Goal: Task Accomplishment & Management: Manage account settings

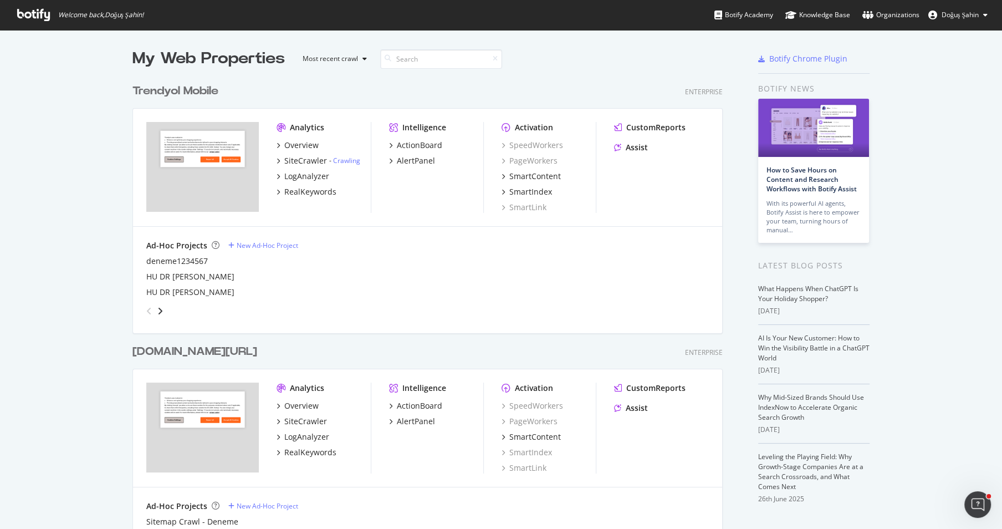
scroll to position [102, 0]
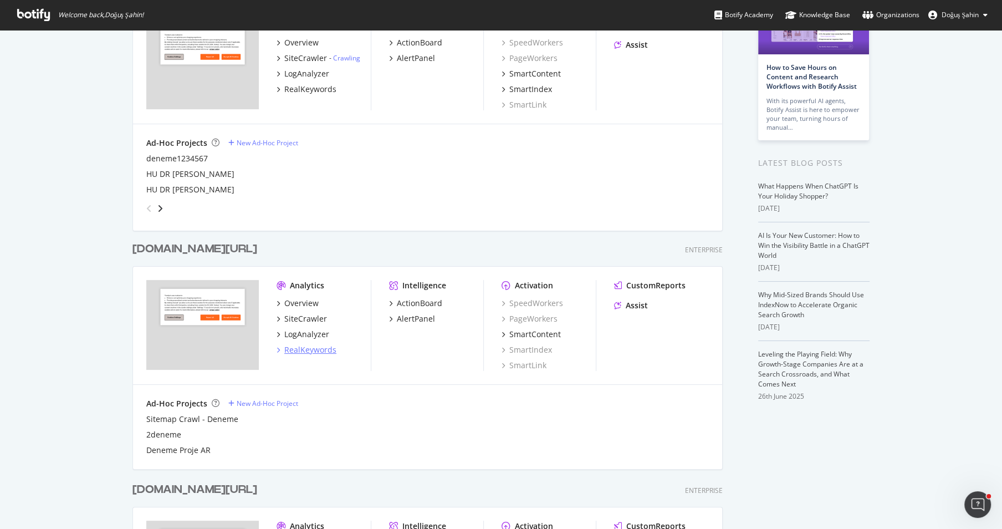
click at [315, 346] on div "RealKeywords" at bounding box center [310, 349] width 52 height 11
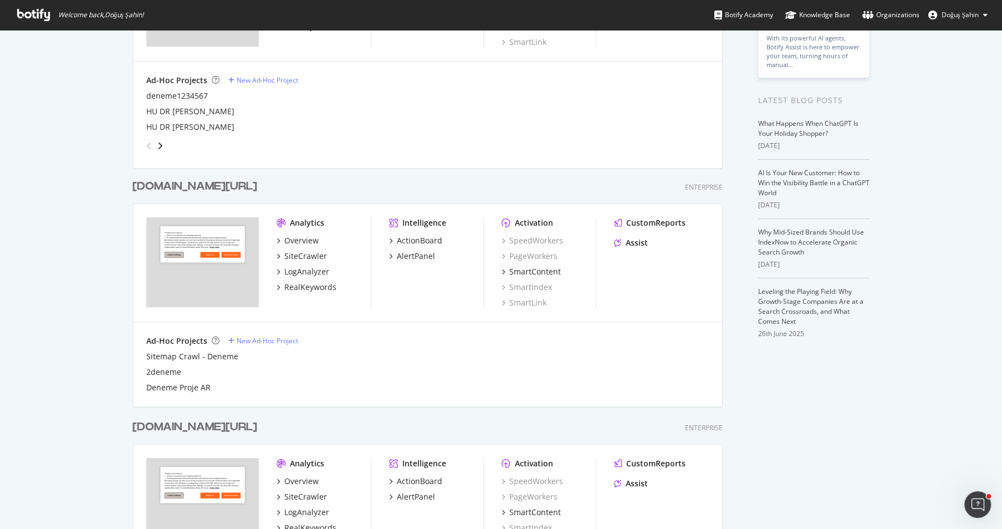
scroll to position [134, 0]
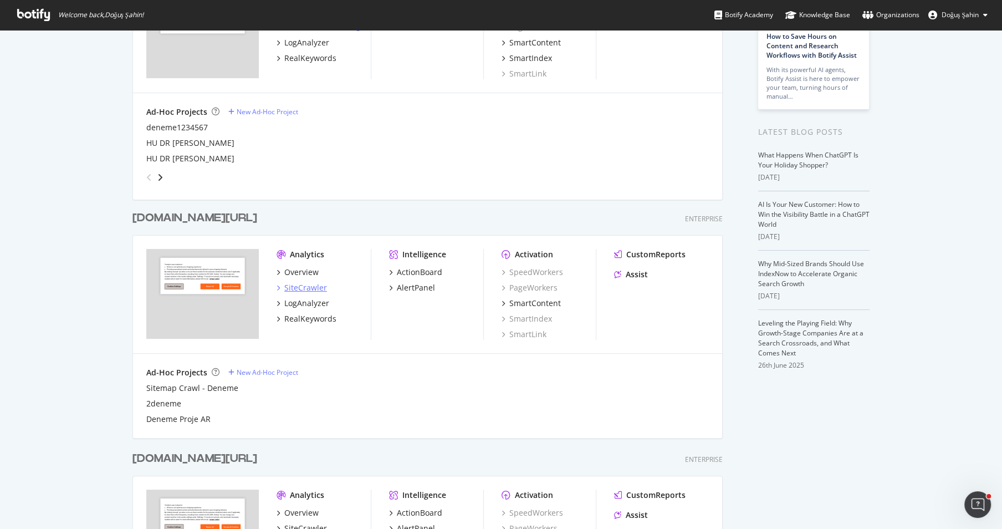
click at [316, 289] on div "SiteCrawler" at bounding box center [305, 287] width 43 height 11
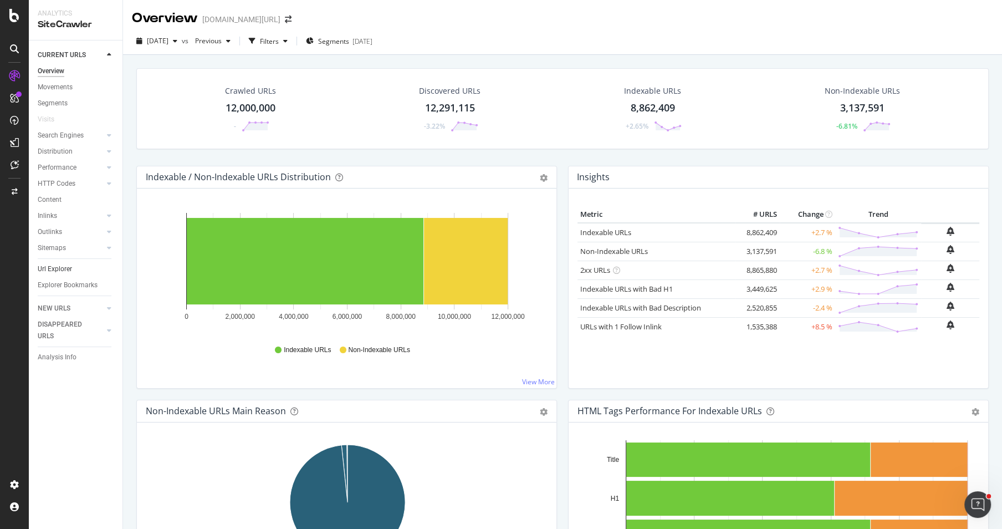
click at [76, 263] on link "Url Explorer" at bounding box center [76, 269] width 77 height 12
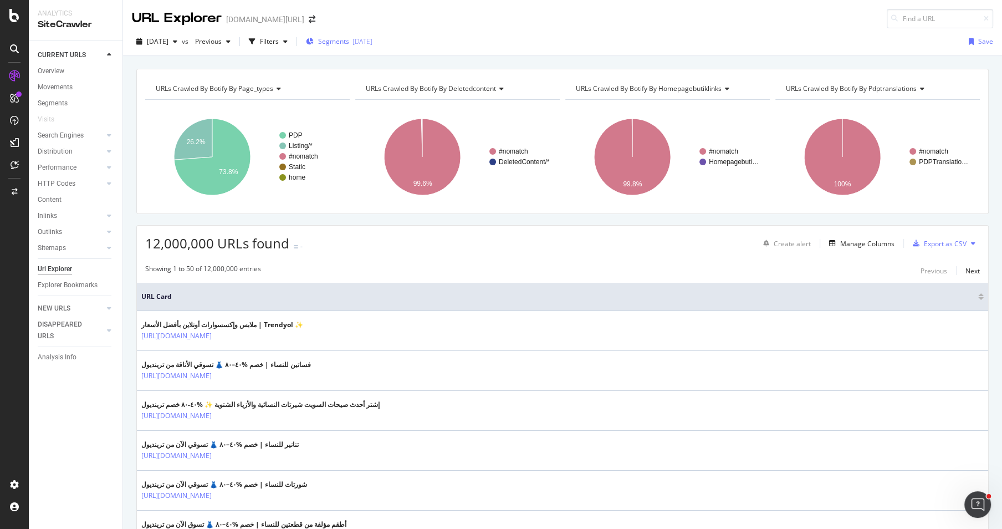
click at [348, 44] on span "Segments" at bounding box center [333, 41] width 31 height 9
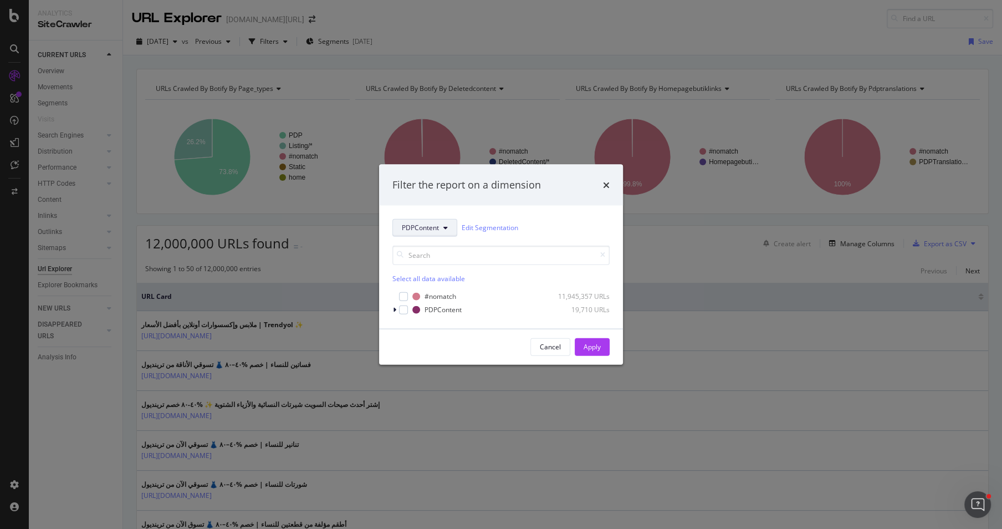
click at [418, 233] on button "PDPContent" at bounding box center [424, 227] width 65 height 18
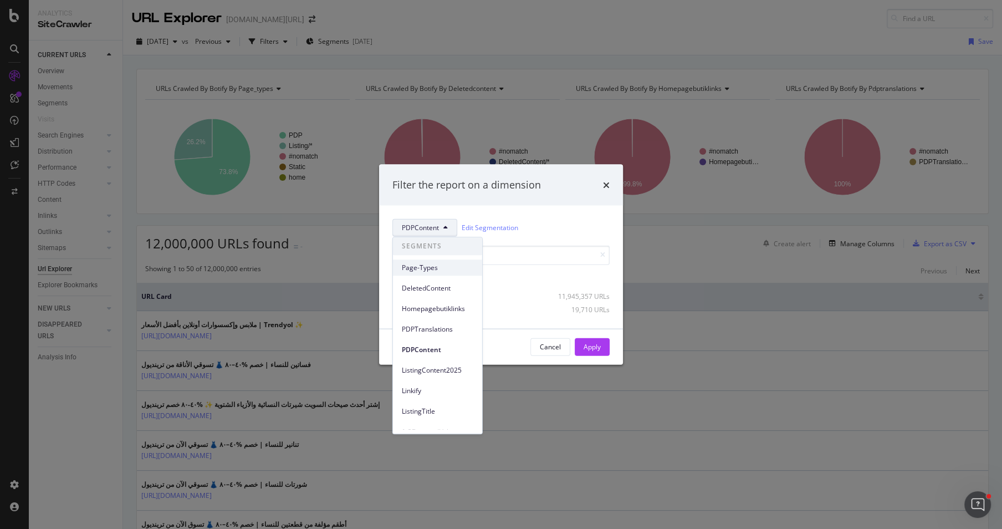
click at [432, 272] on div "Page-Types" at bounding box center [437, 267] width 89 height 16
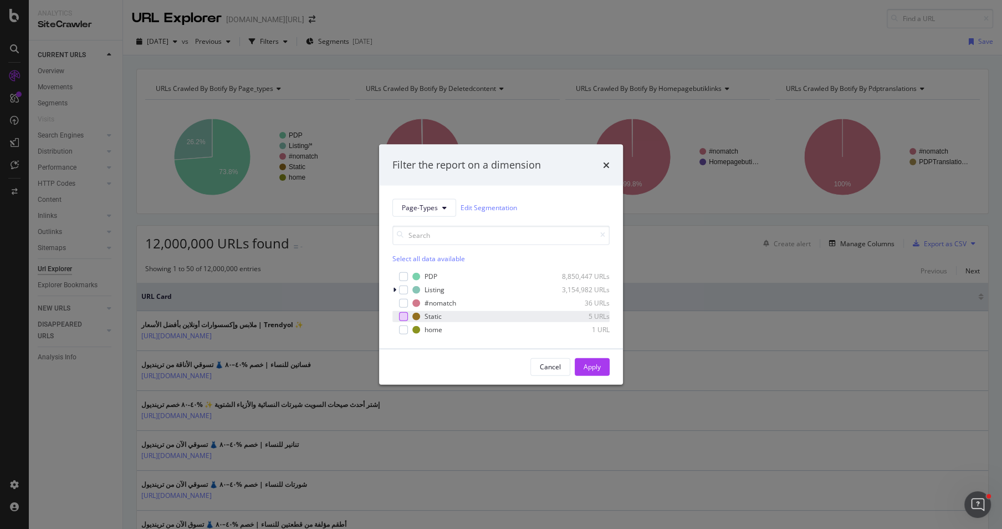
click at [405, 313] on div "modal" at bounding box center [403, 315] width 9 height 9
click at [599, 373] on div "Apply" at bounding box center [591, 366] width 17 height 17
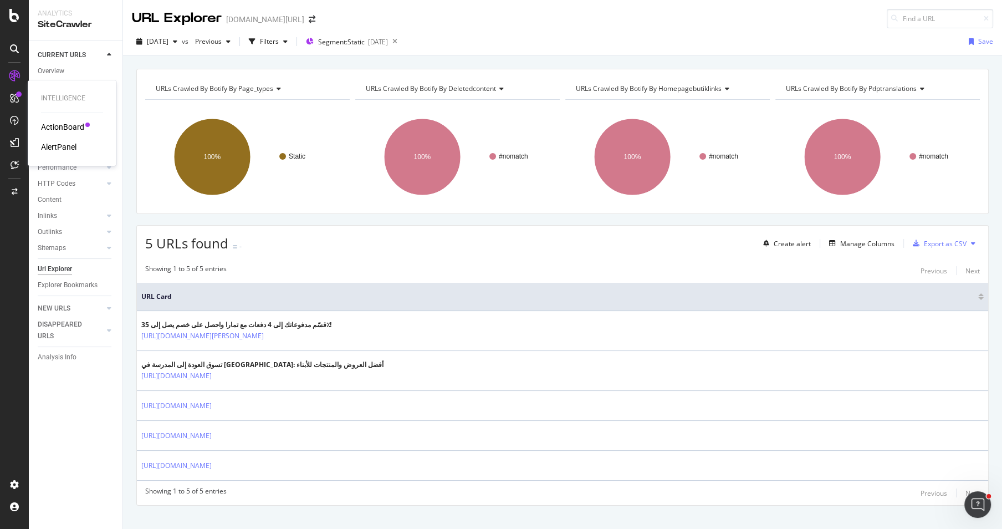
click at [59, 130] on div "ActionBoard" at bounding box center [62, 126] width 43 height 11
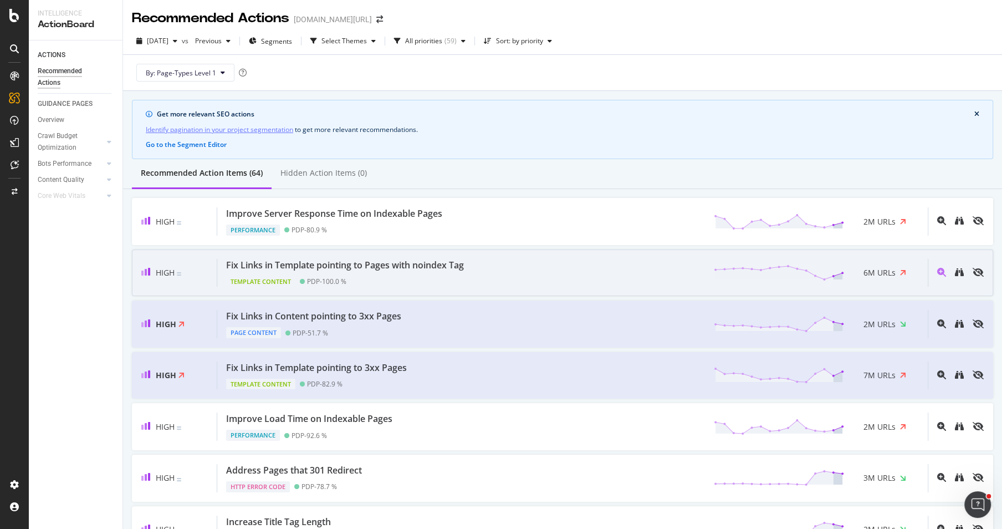
click at [422, 264] on div "Fix Links in Template pointing to Pages with noindex Tag" at bounding box center [345, 265] width 238 height 13
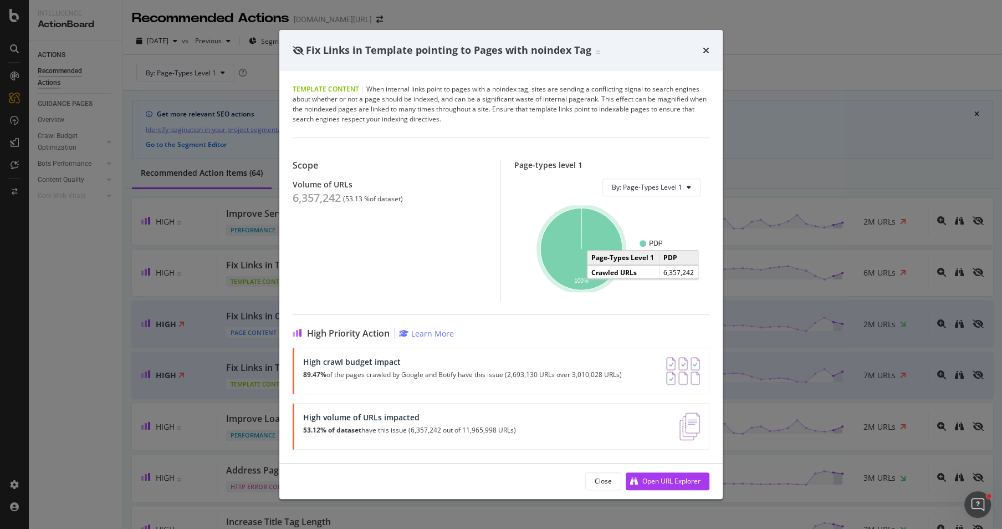
click at [563, 268] on icon "A chart." at bounding box center [581, 249] width 82 height 82
click at [703, 51] on icon "times" at bounding box center [705, 50] width 7 height 9
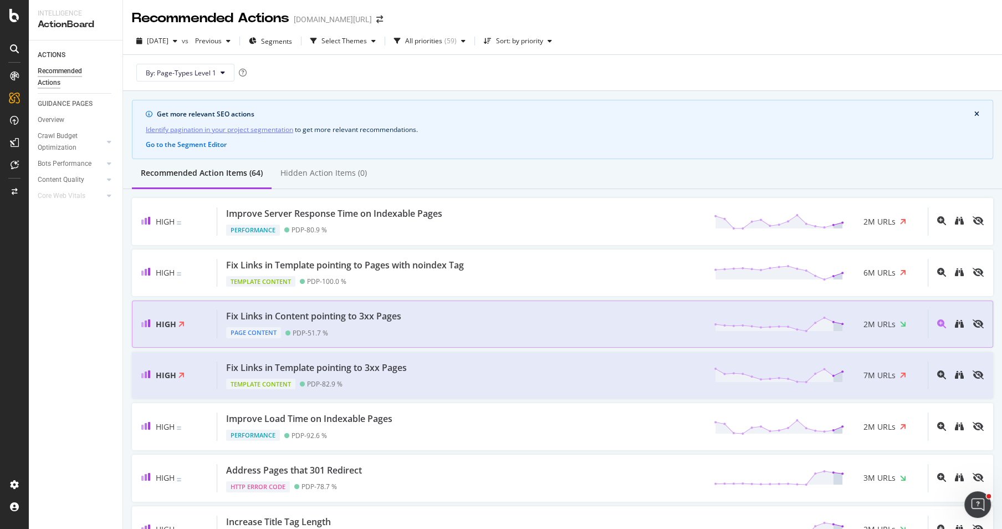
click at [415, 312] on div "Fix Links in Content pointing to 3xx Pages Page Content PDP - 51.7 % 2M URLs" at bounding box center [572, 324] width 710 height 28
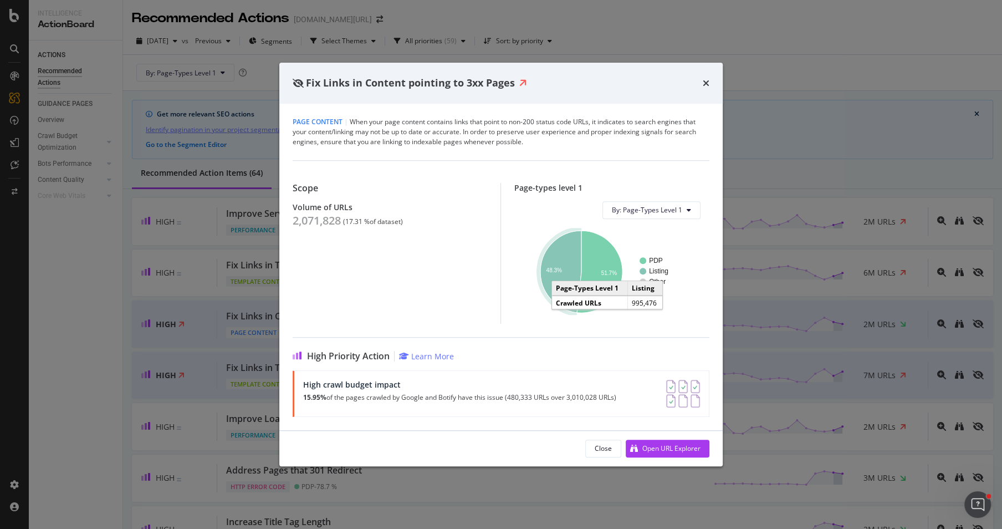
click at [565, 278] on icon "A chart." at bounding box center [560, 271] width 41 height 82
click at [706, 81] on icon "times" at bounding box center [705, 83] width 7 height 9
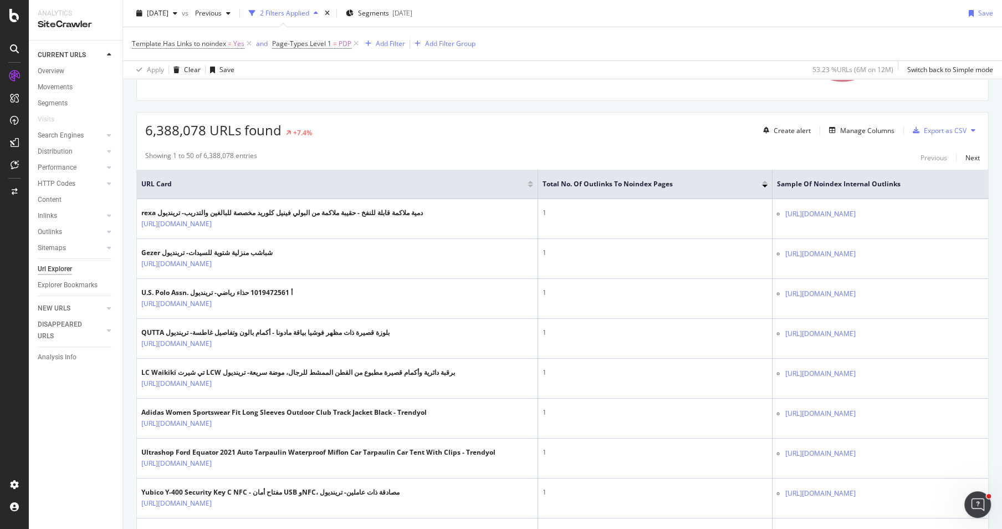
scroll to position [143, 0]
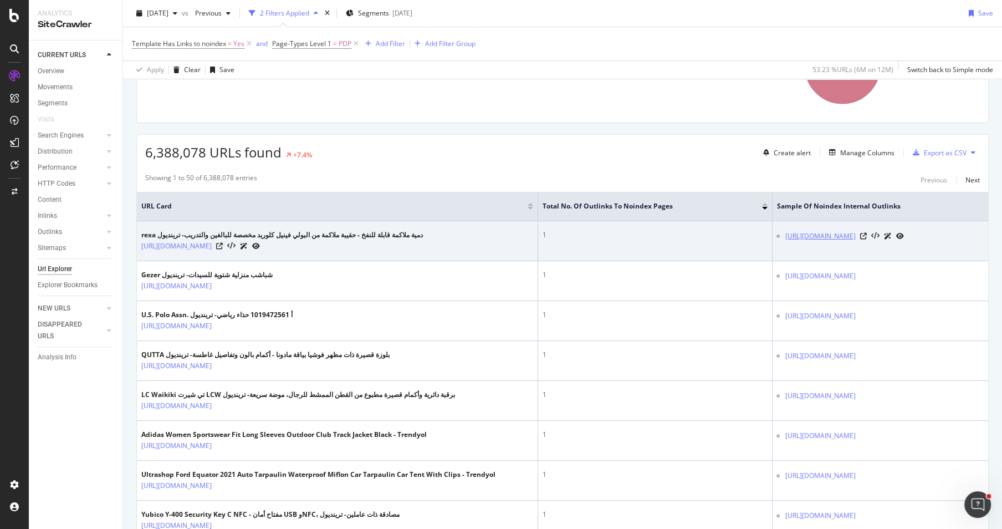
click at [855, 232] on link "https://www.trendyol.com/ar/size-chart/1" at bounding box center [820, 235] width 70 height 11
click at [880, 232] on div at bounding box center [882, 236] width 44 height 12
click at [866, 234] on icon at bounding box center [863, 236] width 7 height 7
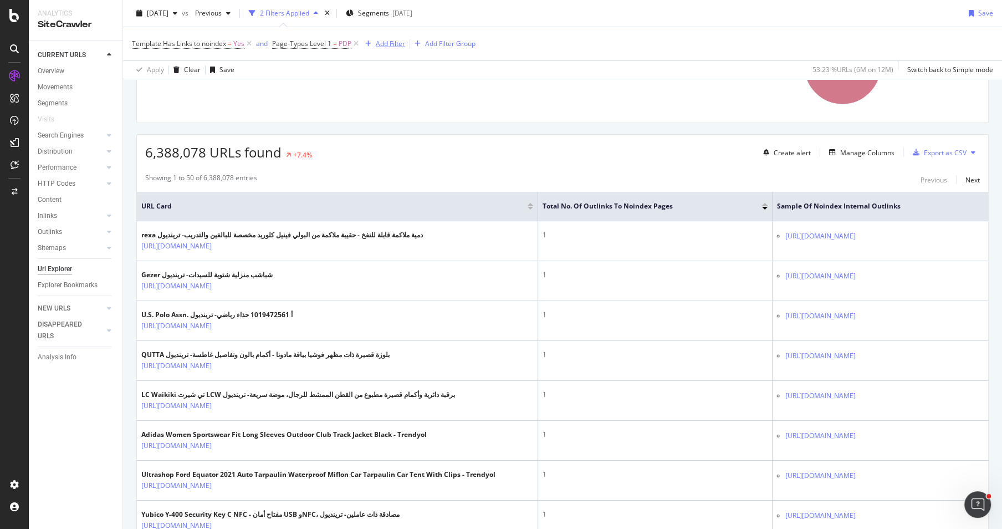
click at [380, 44] on div "Add Filter" at bounding box center [390, 43] width 29 height 9
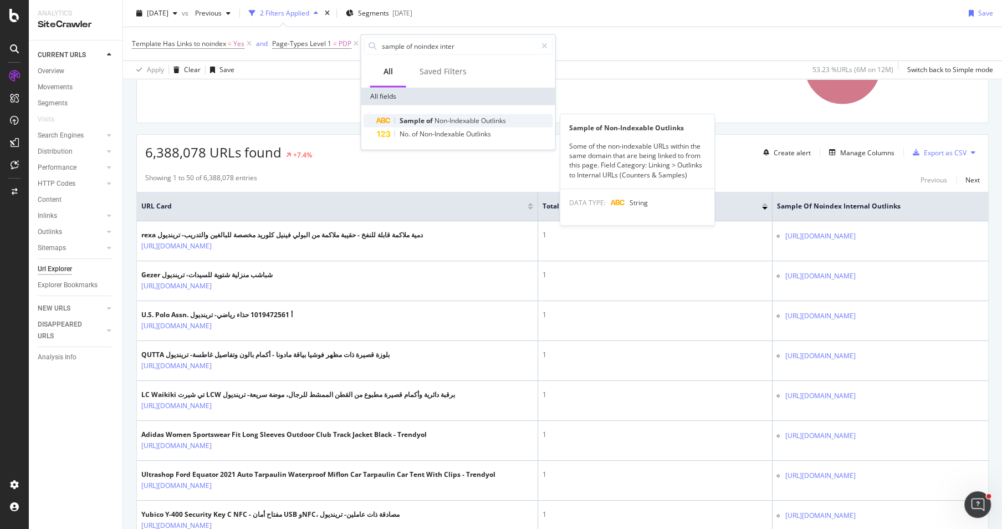
type input "sample of noindex inter"
click at [437, 123] on span "Non-Indexable" at bounding box center [457, 120] width 47 height 9
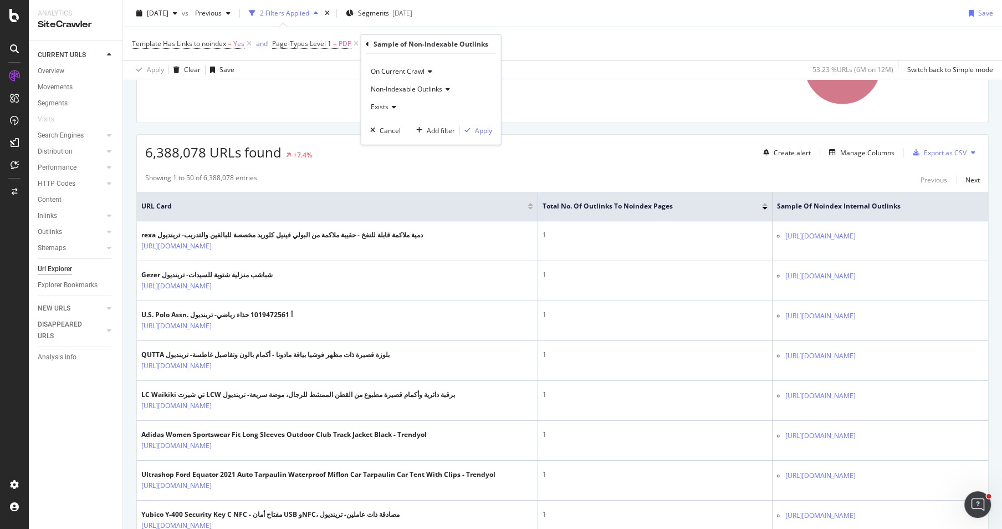
click at [407, 86] on span "Non-Indexable Outlinks" at bounding box center [406, 88] width 71 height 9
click at [412, 91] on span "Non-Indexable Outlinks" at bounding box center [406, 88] width 71 height 9
click at [391, 106] on icon at bounding box center [392, 107] width 8 height 7
click at [390, 106] on icon at bounding box center [392, 107] width 8 height 7
click at [389, 125] on div "Cancel" at bounding box center [389, 129] width 21 height 9
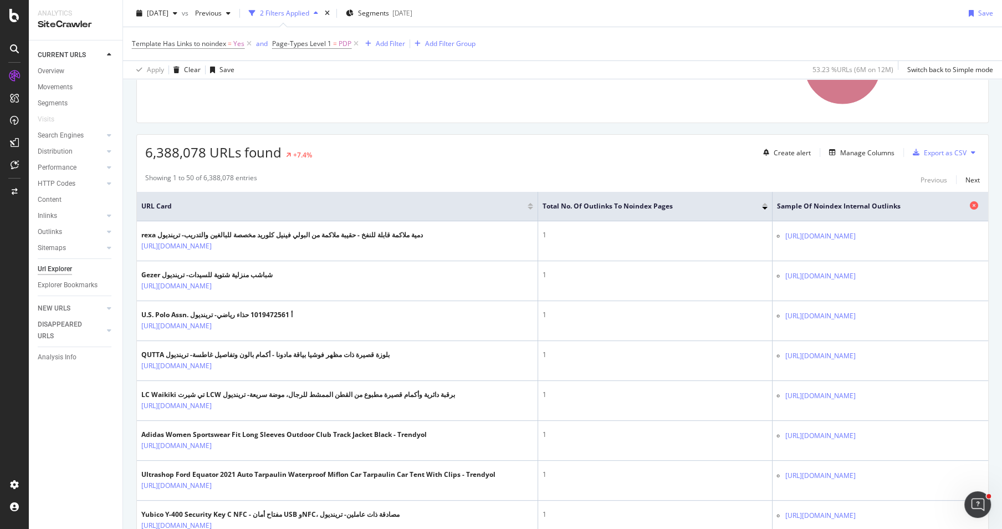
click at [902, 204] on span "Sample of Noindex Internal Outlinks" at bounding box center [872, 206] width 190 height 10
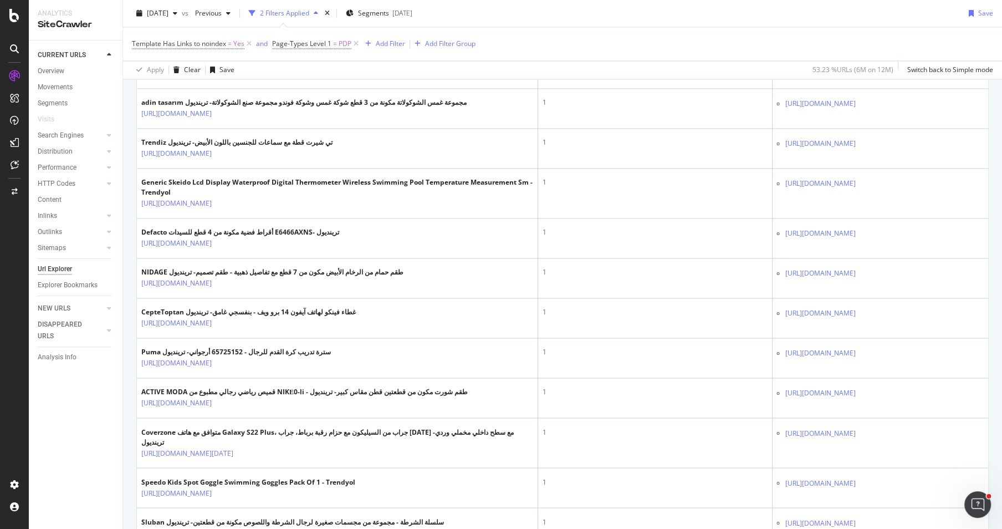
scroll to position [2255, 0]
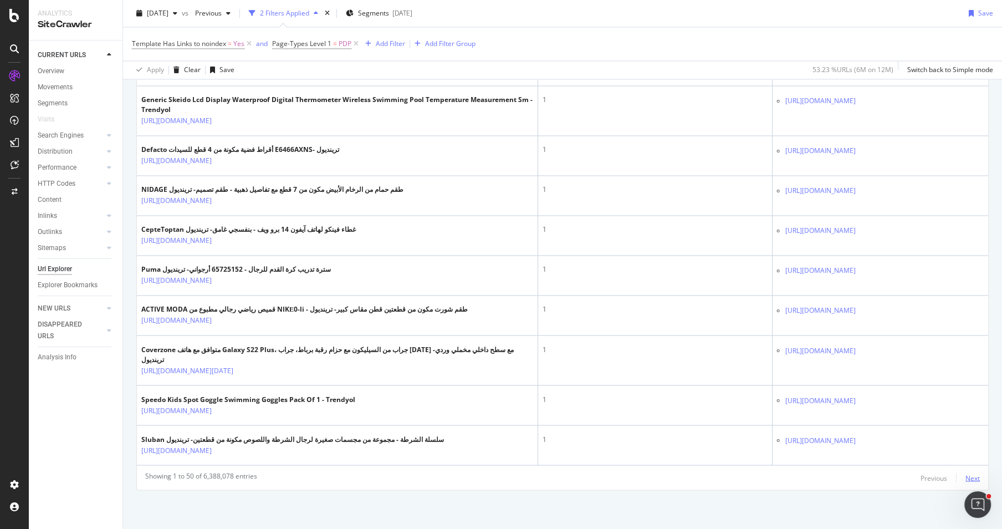
click at [968, 475] on div "Next" at bounding box center [972, 477] width 14 height 9
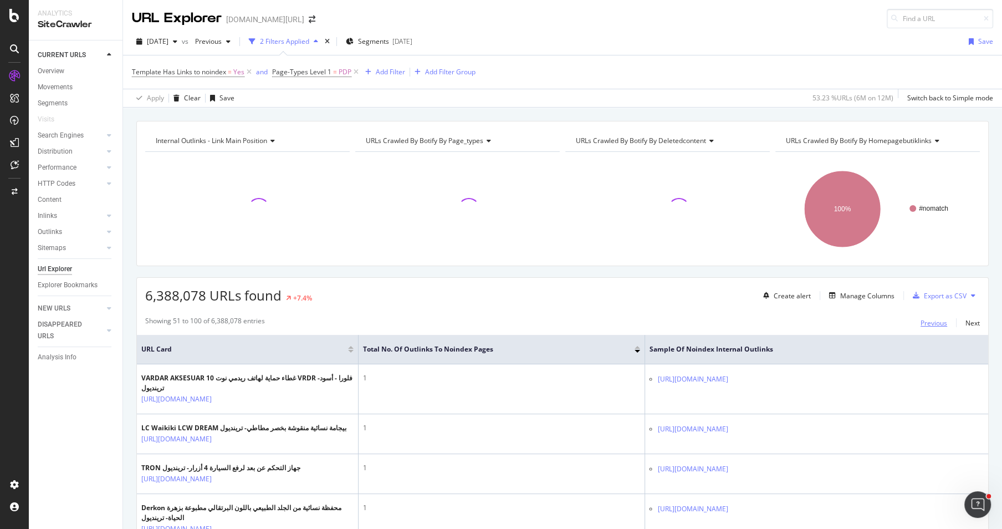
click at [921, 320] on div "Previous" at bounding box center [933, 322] width 27 height 9
click at [637, 346] on div at bounding box center [637, 347] width 6 height 3
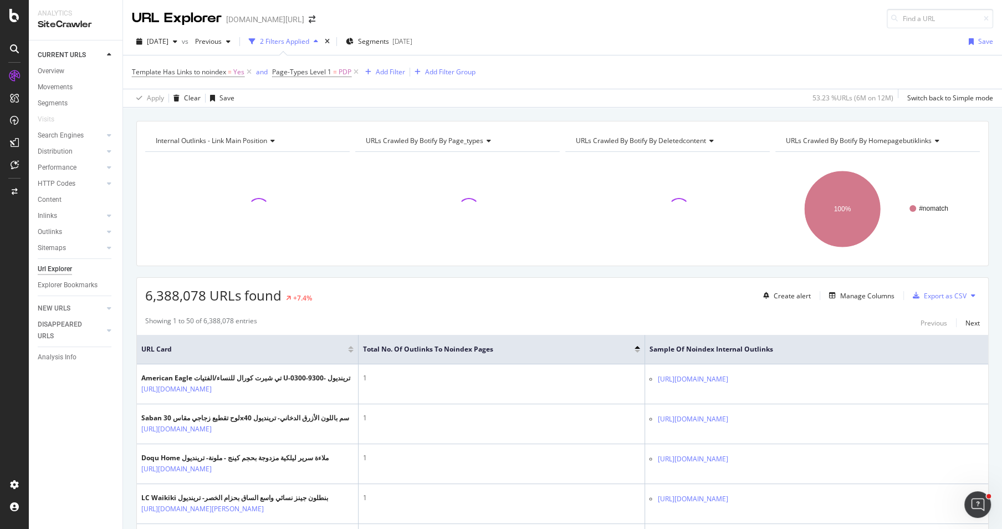
click at [636, 350] on div at bounding box center [637, 351] width 6 height 3
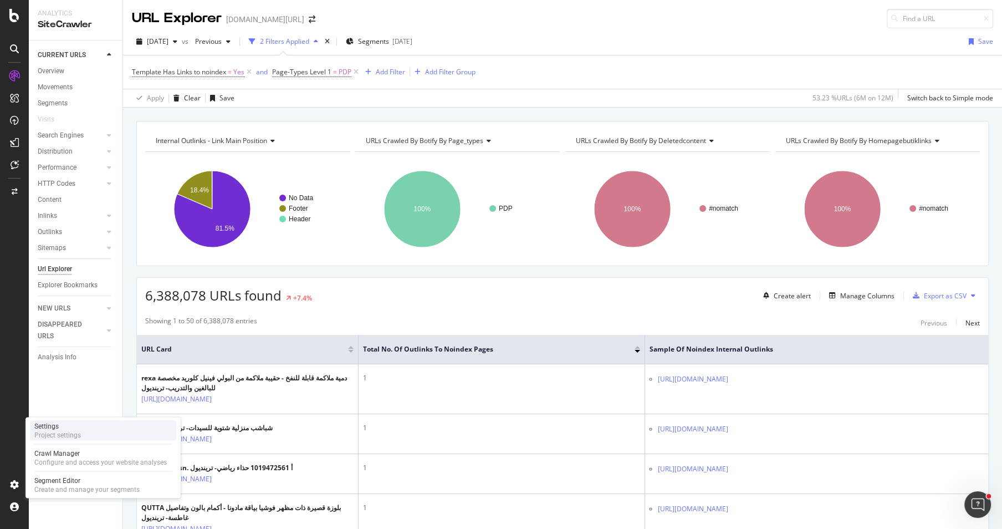
click at [101, 433] on div "Settings Project settings" at bounding box center [103, 430] width 146 height 20
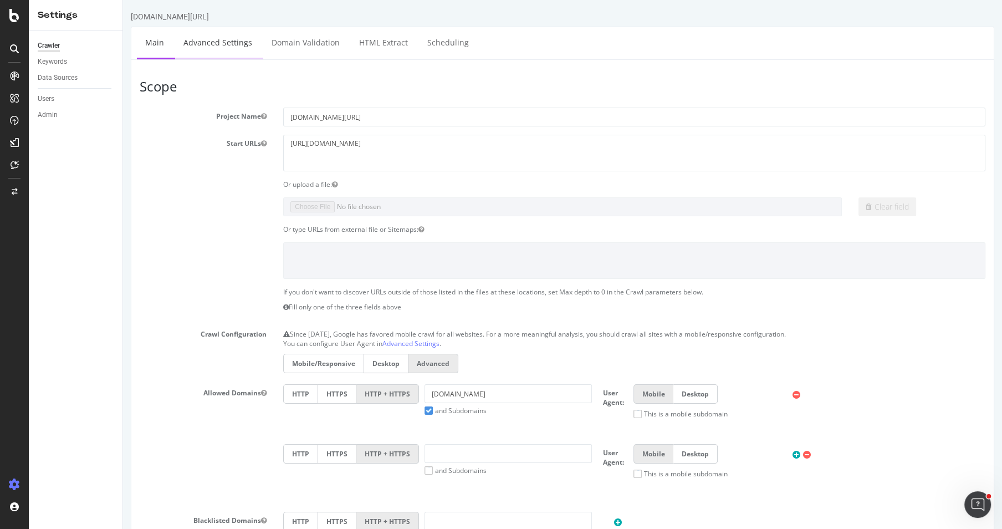
click at [210, 53] on link "Advanced Settings" at bounding box center [217, 42] width 85 height 30
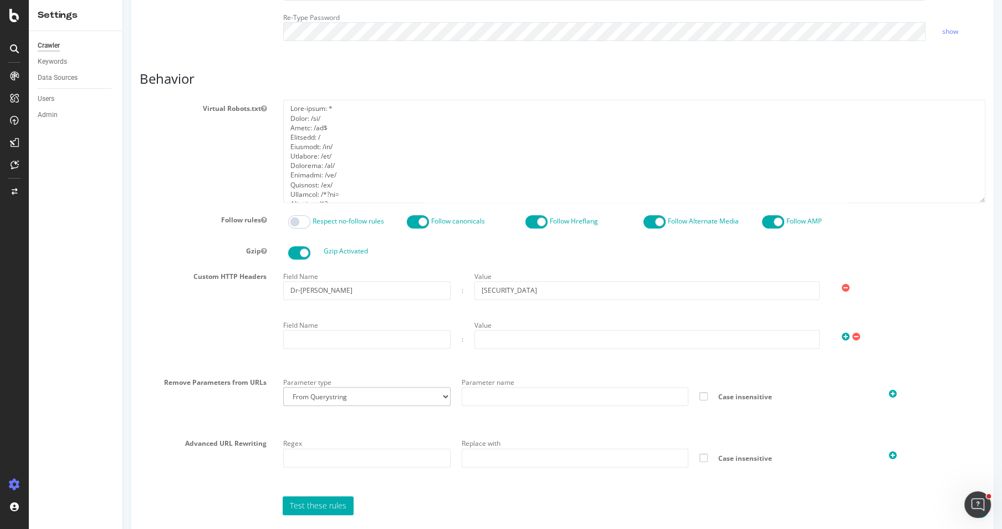
scroll to position [425, 0]
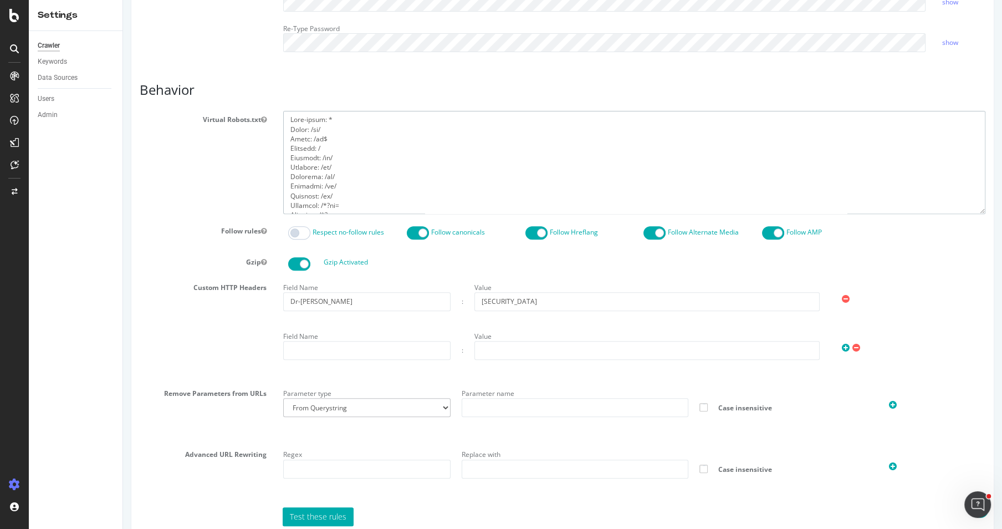
click at [428, 158] on textarea at bounding box center [634, 162] width 702 height 102
click at [397, 177] on textarea at bounding box center [634, 162] width 702 height 102
paste textarea "ar/sr/ Disallow: /"
click at [432, 199] on textarea at bounding box center [634, 162] width 702 height 102
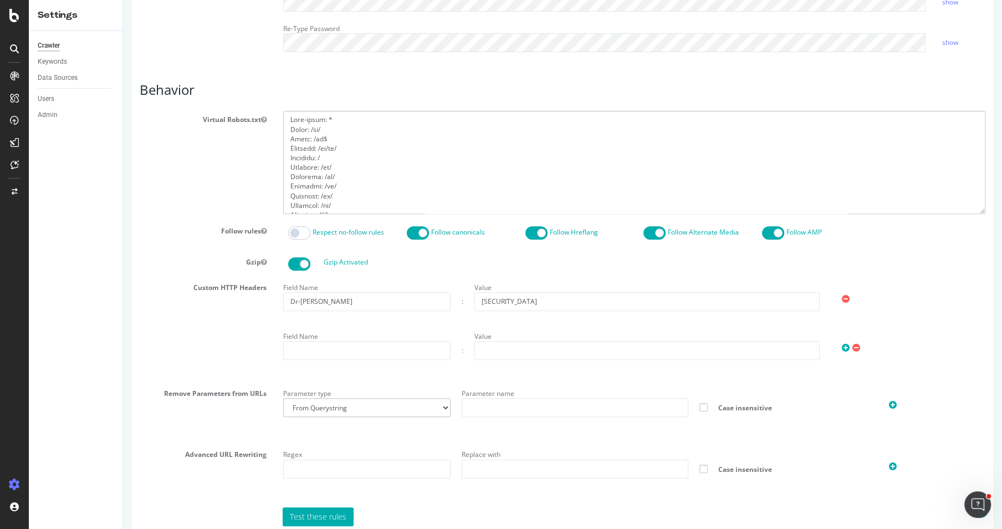
scroll to position [485, 0]
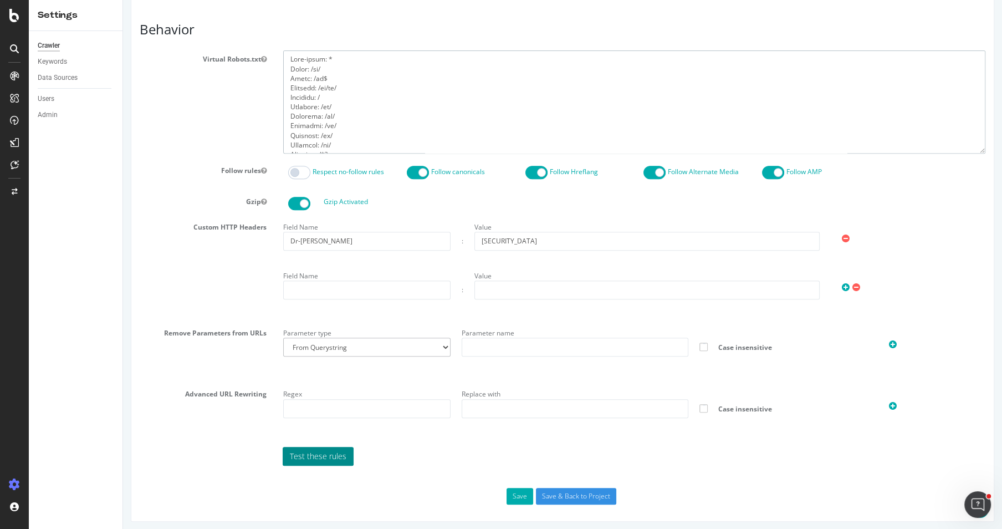
type textarea "User-agent: * Allow: /ar/ Allow: /ar$ Disallow: /ar/sr/ Disallow: / Disallow: /…"
click at [336, 447] on link "Test these rules" at bounding box center [318, 456] width 71 height 19
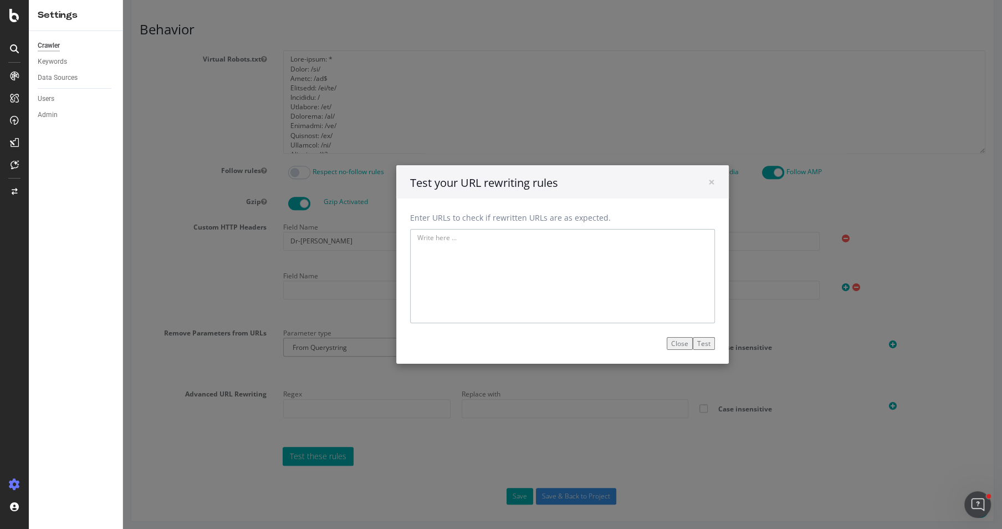
click at [494, 234] on textarea at bounding box center [562, 276] width 305 height 94
paste textarea "https://www.trendyol.com/ar/purple-x-r11"
type textarea "https://www.trendyol.com/ar/purple-x-r11"
click at [700, 341] on button "Test" at bounding box center [704, 343] width 22 height 13
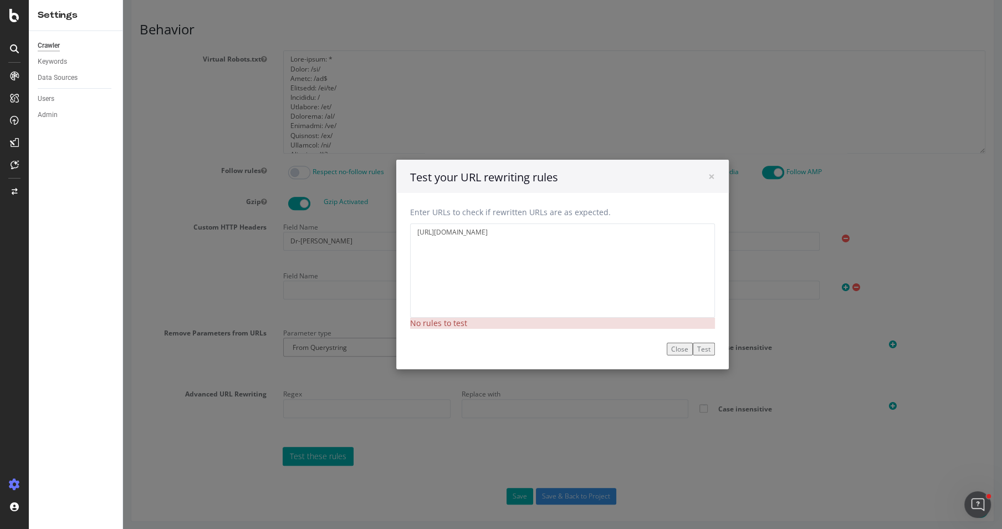
click at [546, 216] on p "Enter URLs to check if rewritten URLs are as expected." at bounding box center [562, 212] width 305 height 11
click at [556, 229] on textarea "https://www.trendyol.com/ar/purple-x-r11" at bounding box center [562, 270] width 305 height 94
click at [686, 349] on button "Close" at bounding box center [679, 348] width 26 height 13
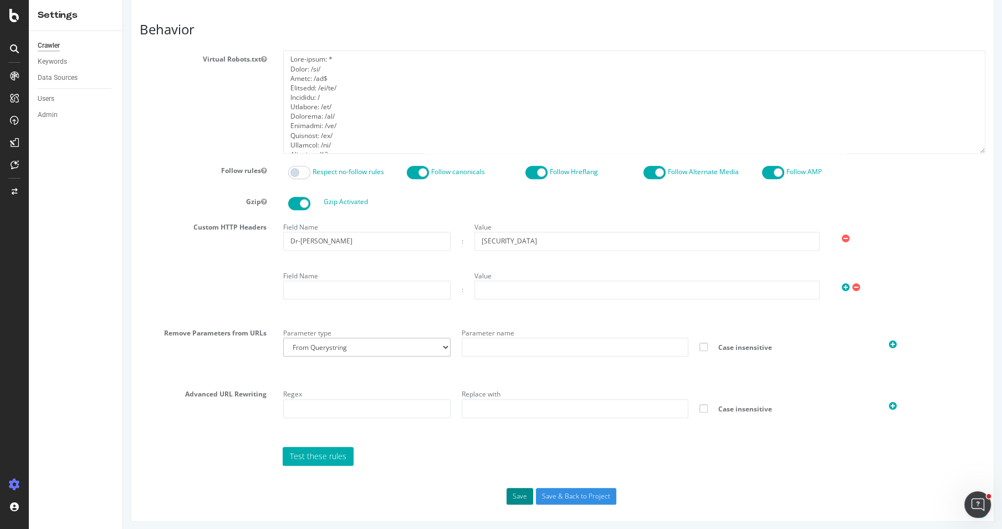
click at [521, 488] on button "Save" at bounding box center [519, 496] width 27 height 17
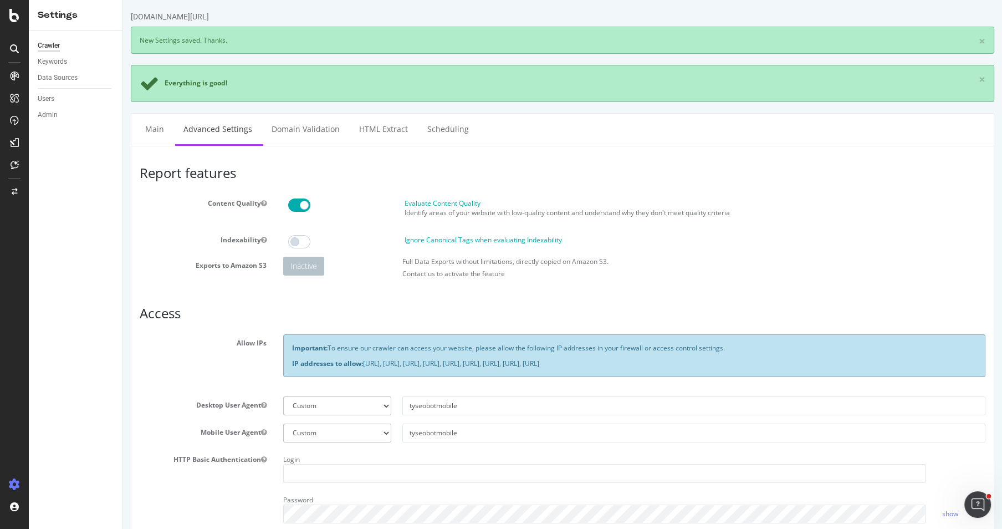
scroll to position [571, 0]
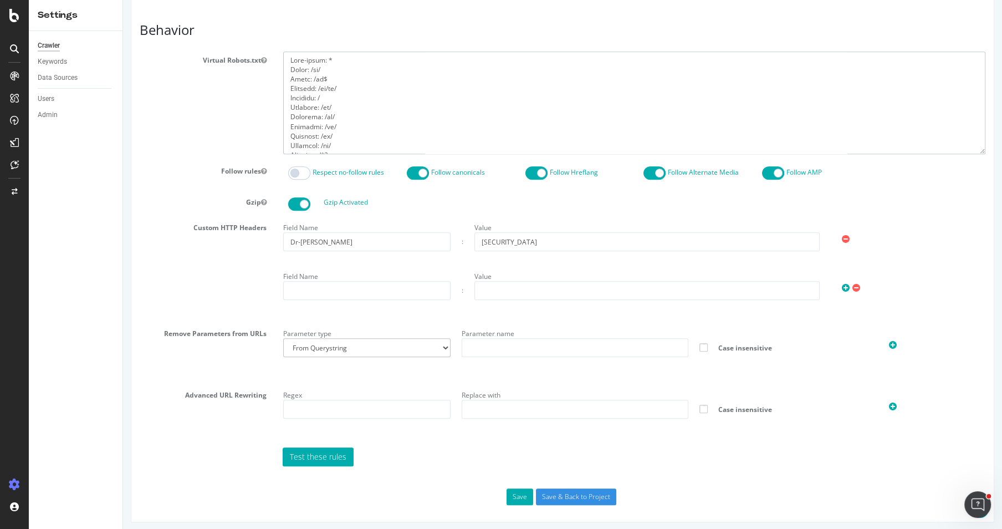
click at [464, 91] on textarea at bounding box center [634, 103] width 702 height 102
click at [579, 493] on input "Save & Back to Project" at bounding box center [576, 496] width 80 height 17
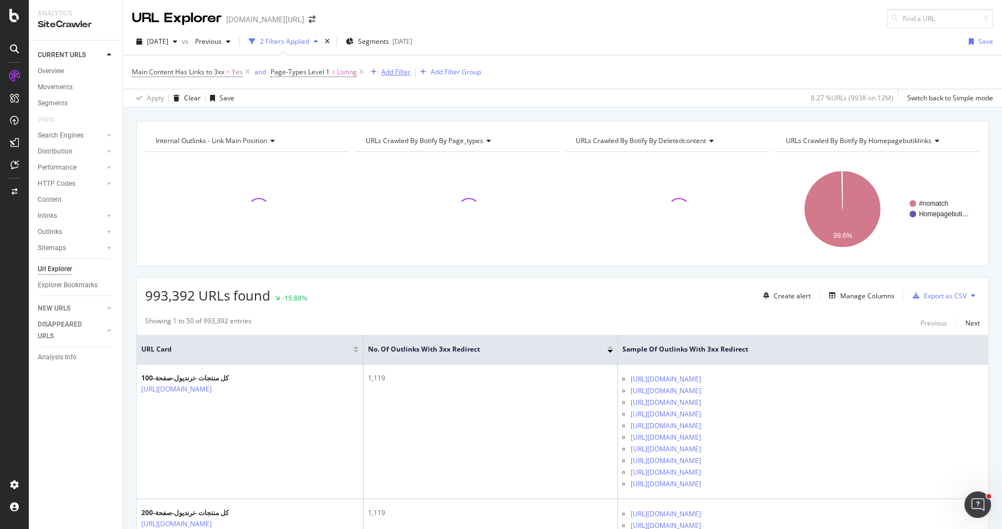
click at [392, 69] on div "Add Filter" at bounding box center [395, 71] width 29 height 9
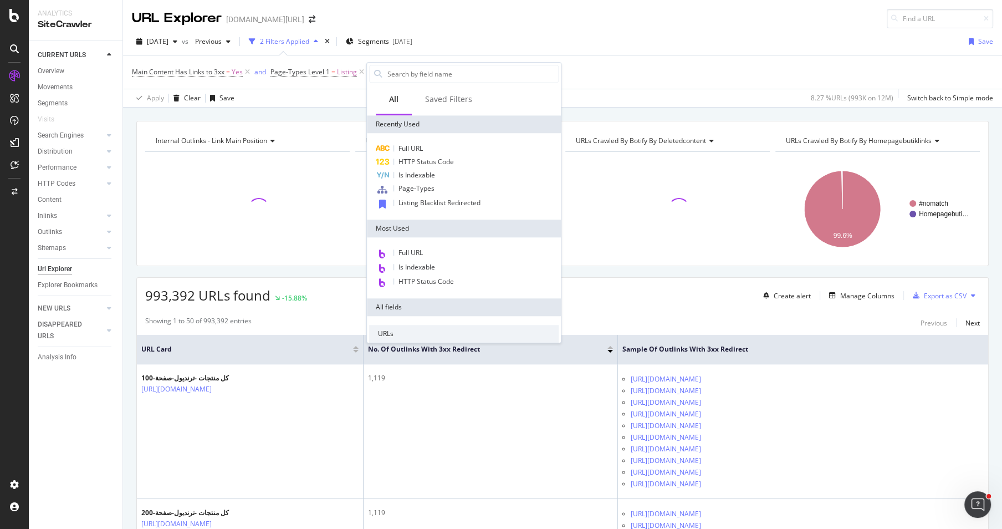
click at [420, 140] on div "Full URL HTTP Status Code Is Indexable Page-Types Listing Blacklist Redirected" at bounding box center [464, 176] width 194 height 86
click at [420, 142] on div "Full URL" at bounding box center [463, 148] width 189 height 13
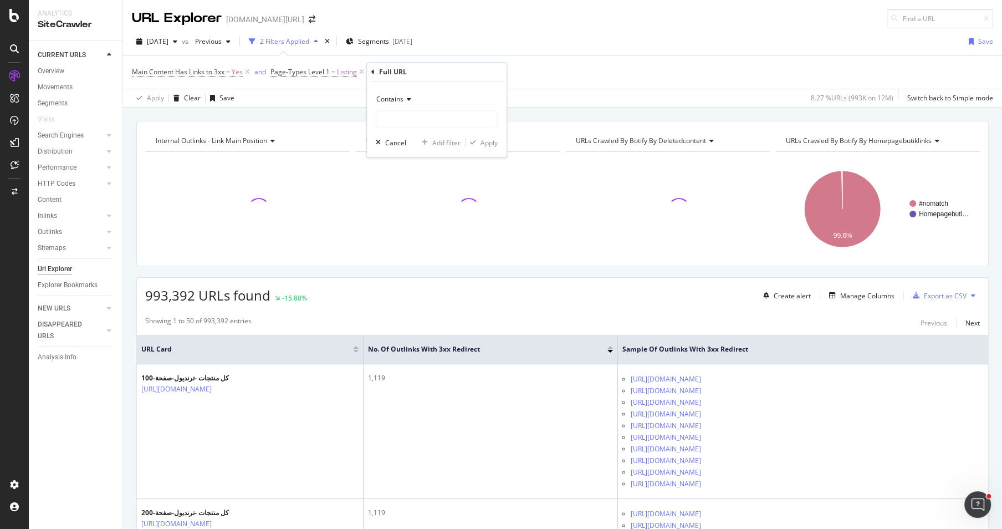
click at [402, 102] on span "Contains" at bounding box center [389, 98] width 27 height 9
click at [418, 223] on span "Doesn't contain" at bounding box center [405, 222] width 48 height 9
click at [423, 119] on input "text" at bounding box center [436, 119] width 121 height 18
type input "pi="
click at [491, 140] on div "Apply" at bounding box center [488, 142] width 17 height 9
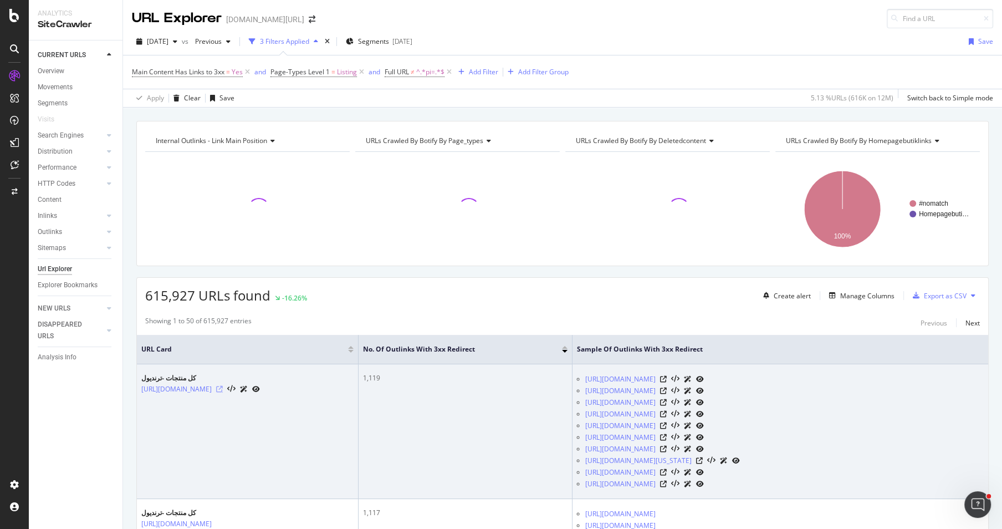
click at [223, 390] on icon at bounding box center [219, 389] width 7 height 7
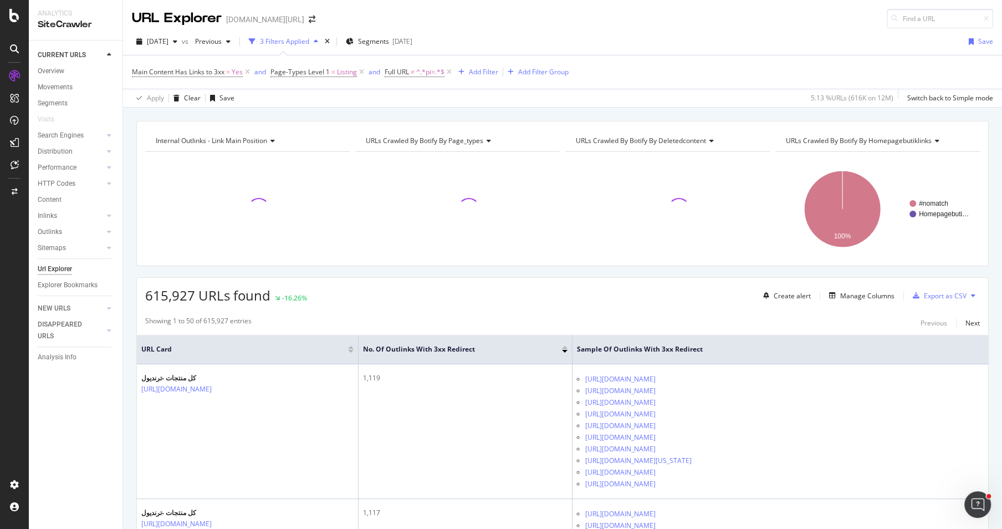
drag, startPoint x: 184, startPoint y: 402, endPoint x: 600, endPoint y: 0, distance: 577.9
click at [56, 74] on div "Overview" at bounding box center [51, 71] width 27 height 12
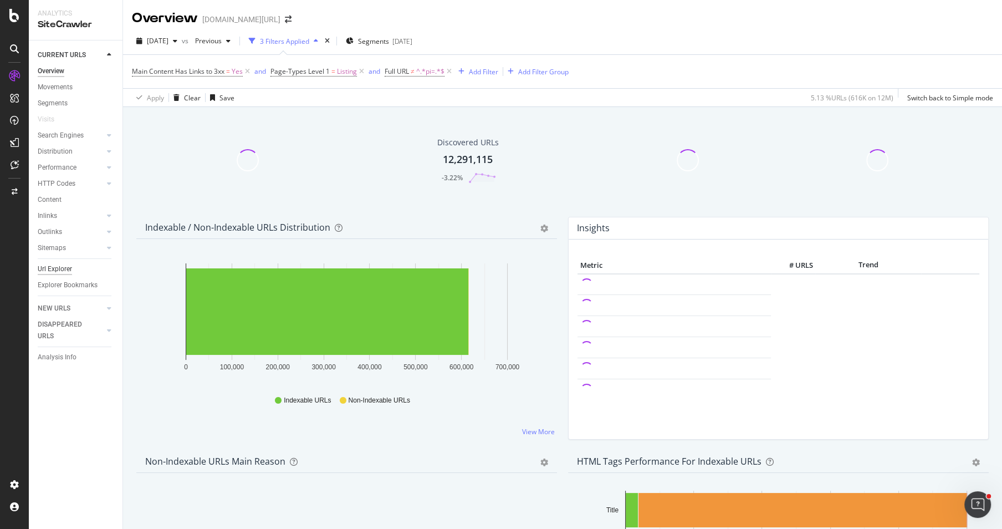
click at [71, 269] on div "Url Explorer" at bounding box center [55, 269] width 34 height 12
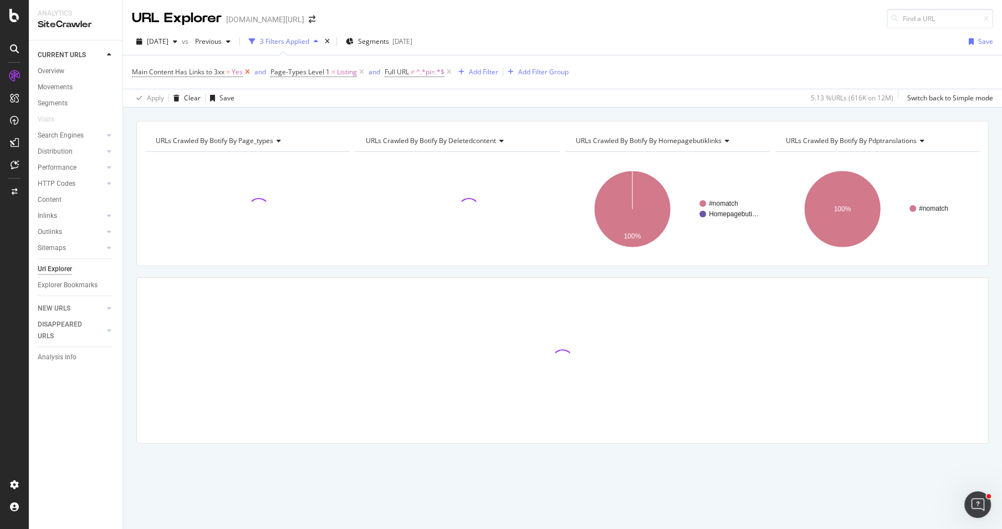
click at [252, 73] on icon at bounding box center [247, 71] width 9 height 11
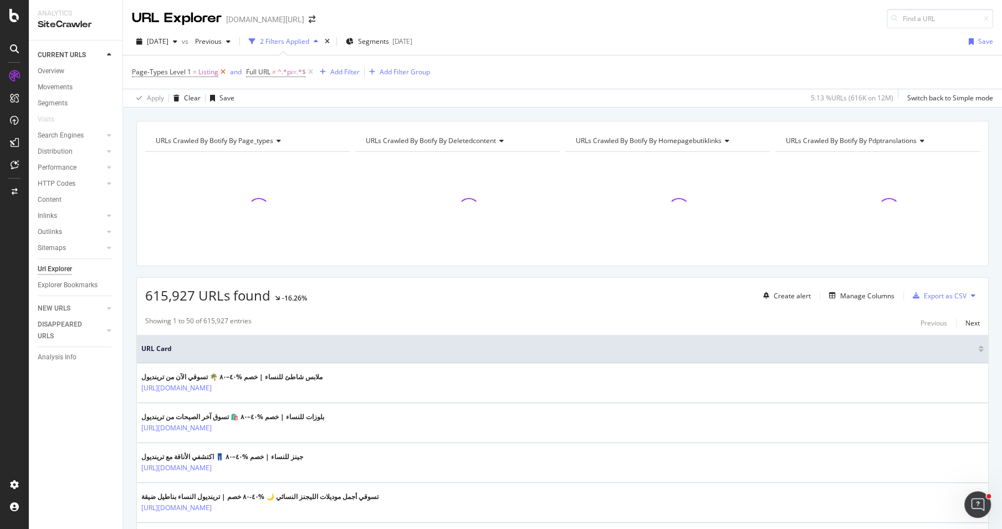
click at [222, 73] on icon at bounding box center [222, 71] width 9 height 11
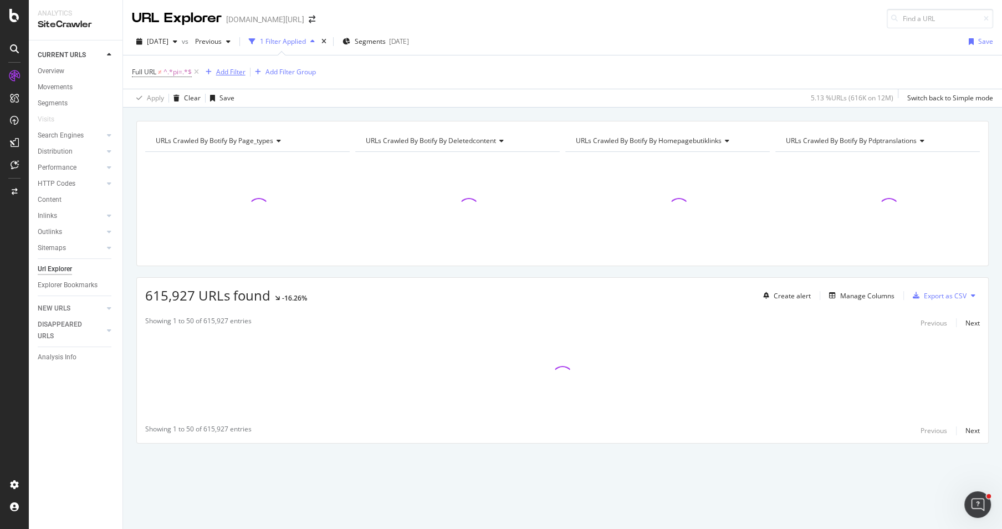
click at [237, 75] on div "Add Filter" at bounding box center [230, 71] width 29 height 9
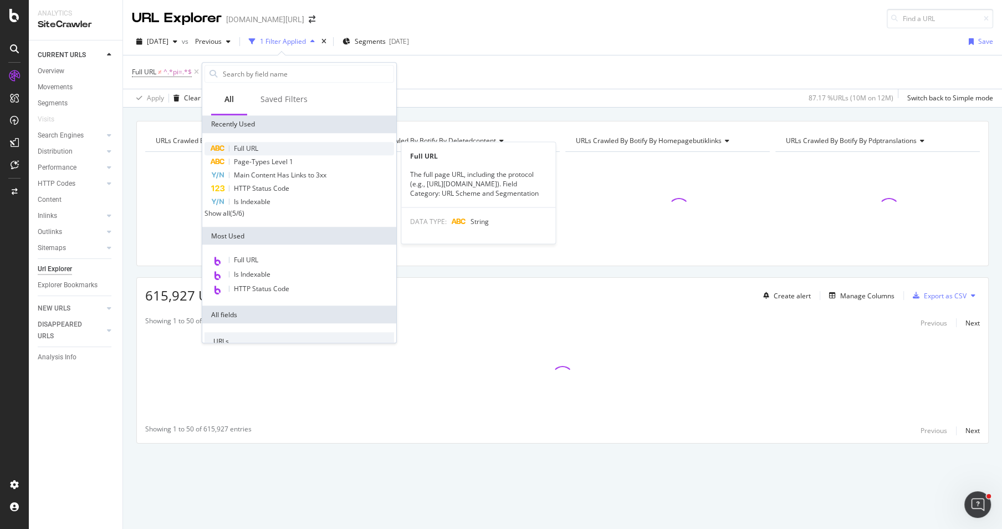
click at [255, 145] on span "Full URL" at bounding box center [246, 147] width 24 height 9
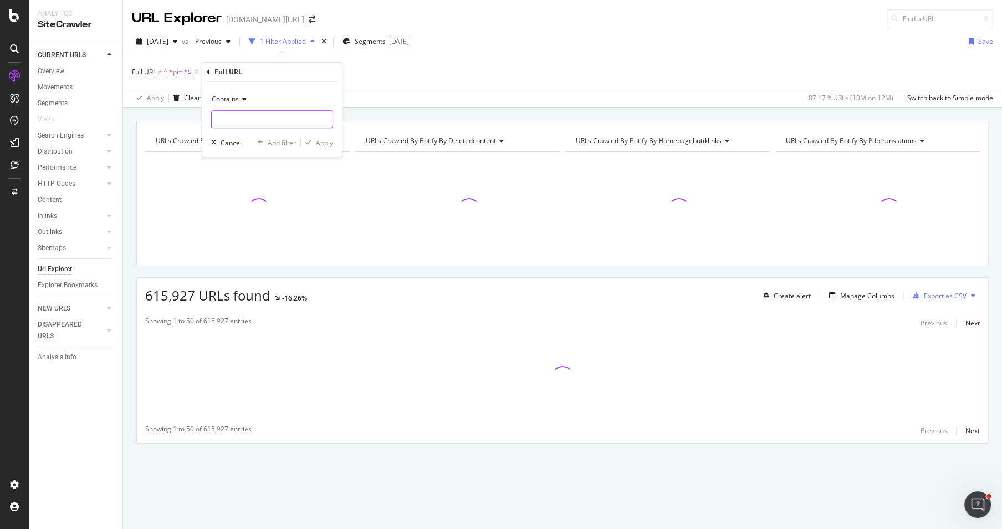
click at [254, 116] on input "text" at bounding box center [272, 119] width 121 height 18
paste input "[URL][DOMAIN_NAME]"
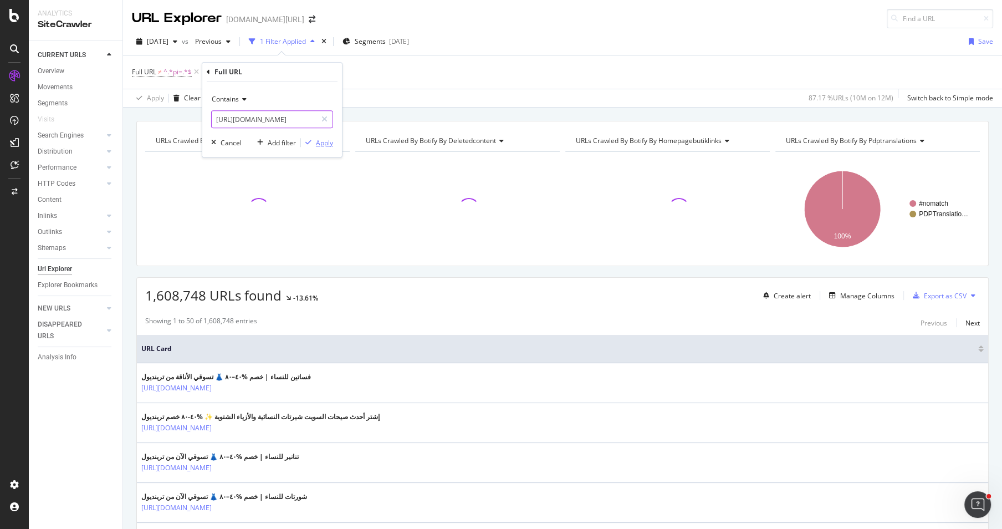
type input "[URL][DOMAIN_NAME]"
click at [325, 143] on div "Apply" at bounding box center [324, 142] width 17 height 9
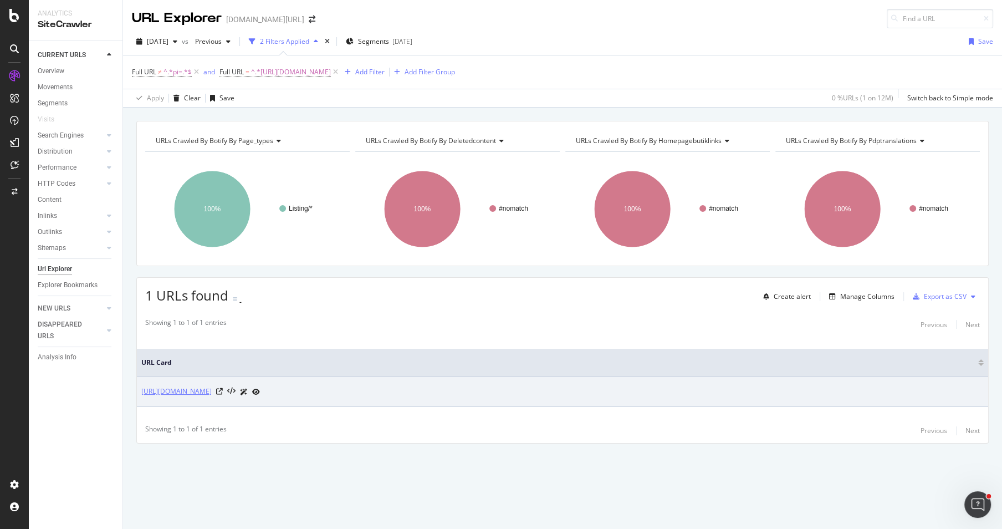
click at [212, 389] on link "[URL][DOMAIN_NAME]" at bounding box center [176, 391] width 70 height 11
